Goal: Check status: Check status

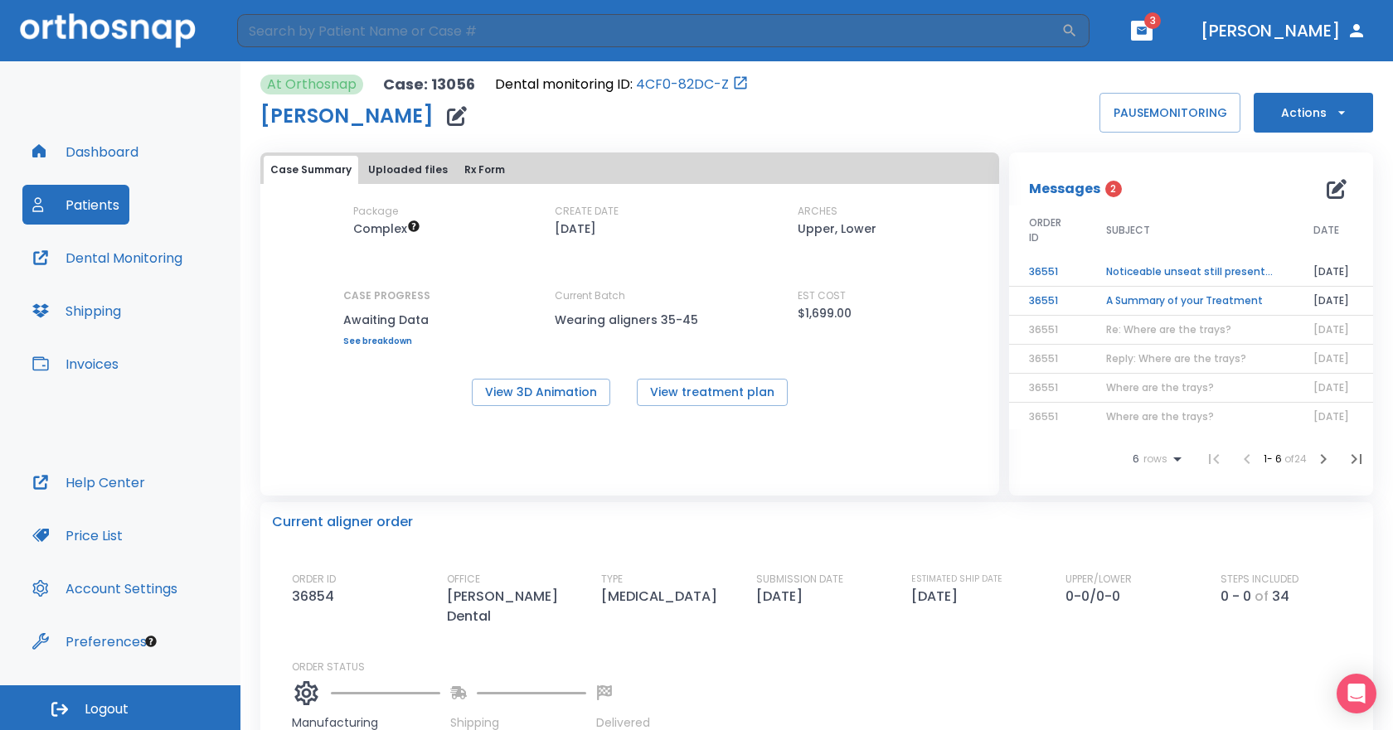
click at [61, 200] on button "Patients" at bounding box center [75, 205] width 107 height 40
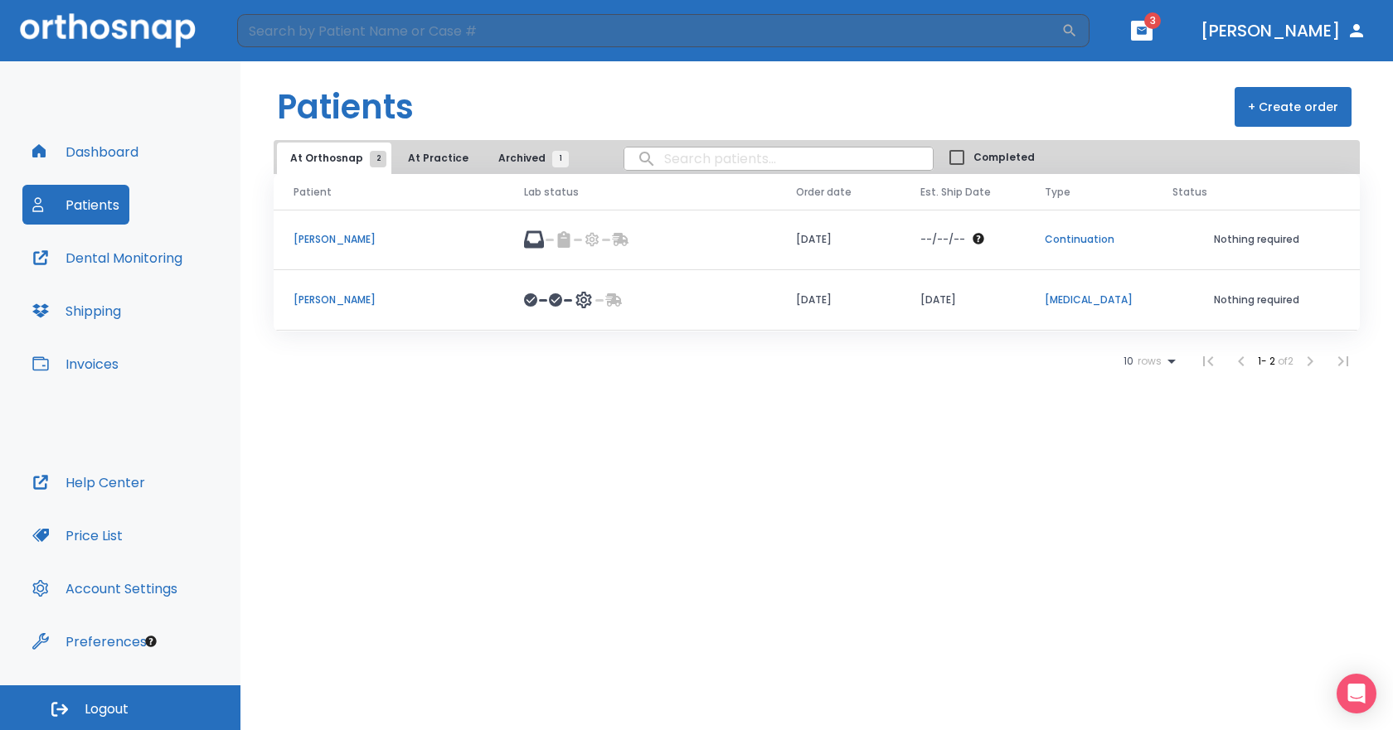
click at [307, 234] on p "[PERSON_NAME]" at bounding box center [388, 239] width 191 height 15
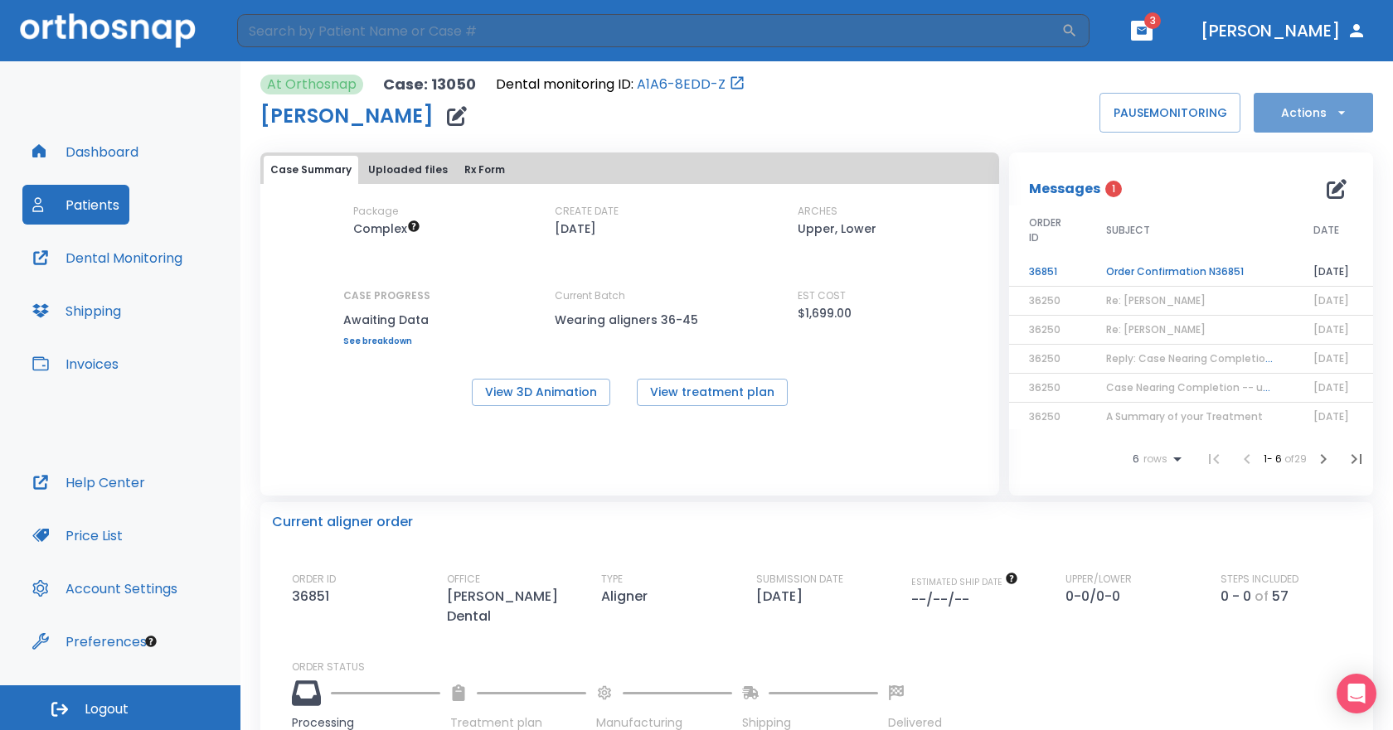
click at [1318, 106] on button "Actions" at bounding box center [1312, 113] width 119 height 40
click at [822, 119] on div at bounding box center [696, 365] width 1393 height 730
click at [822, 118] on div "At Orthosnap Case: 13050 Dental monitoring ID: A1A6-8EDD-Z [PERSON_NAME] PAUSE …" at bounding box center [816, 104] width 1113 height 58
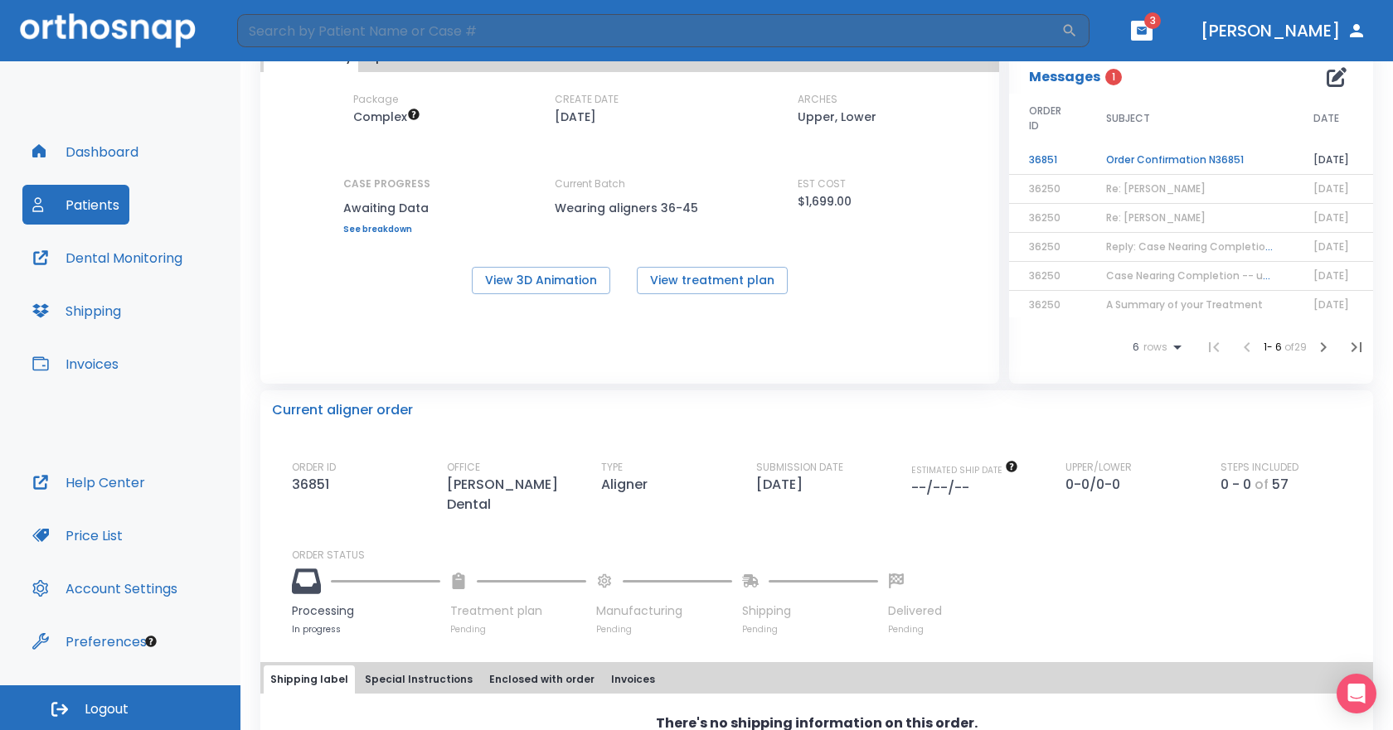
scroll to position [83, 0]
